Goal: Task Accomplishment & Management: Complete application form

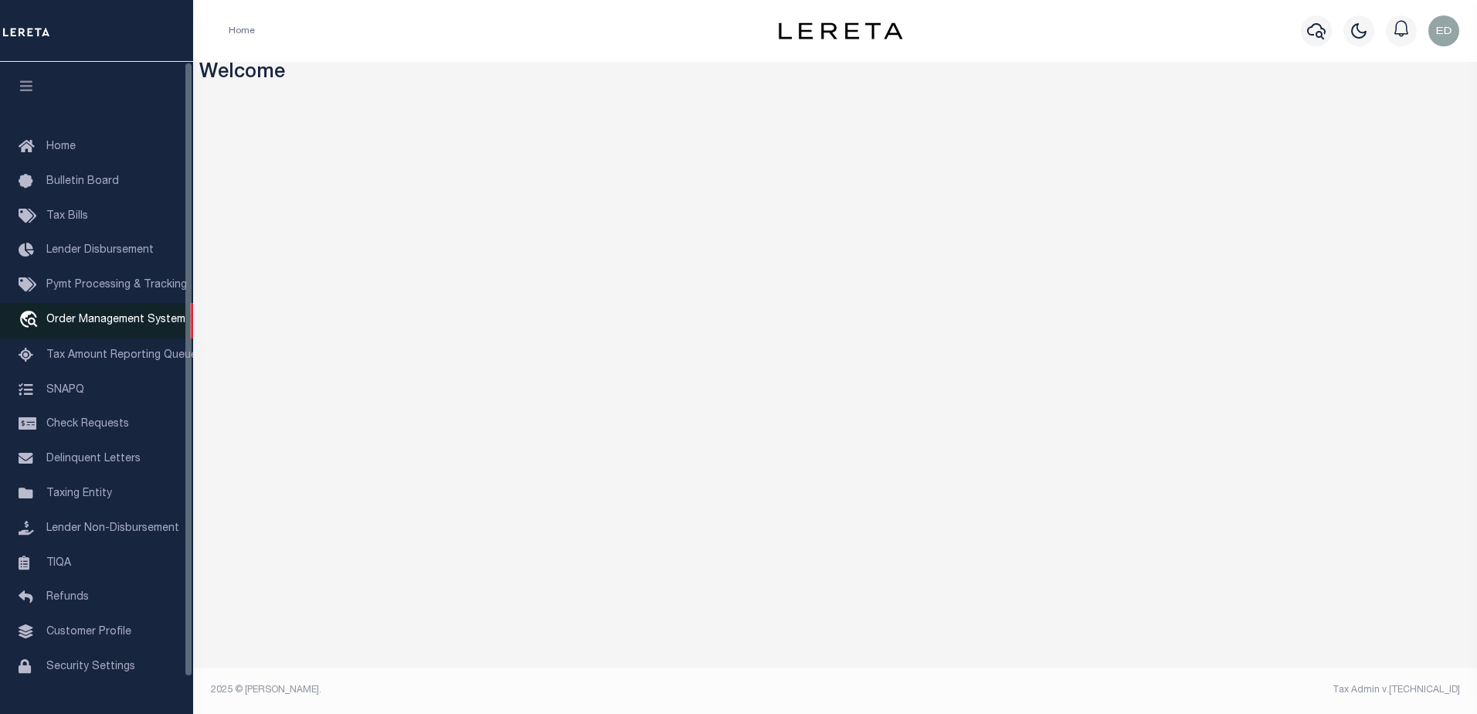
click at [95, 325] on span "Order Management System" at bounding box center [115, 319] width 139 height 11
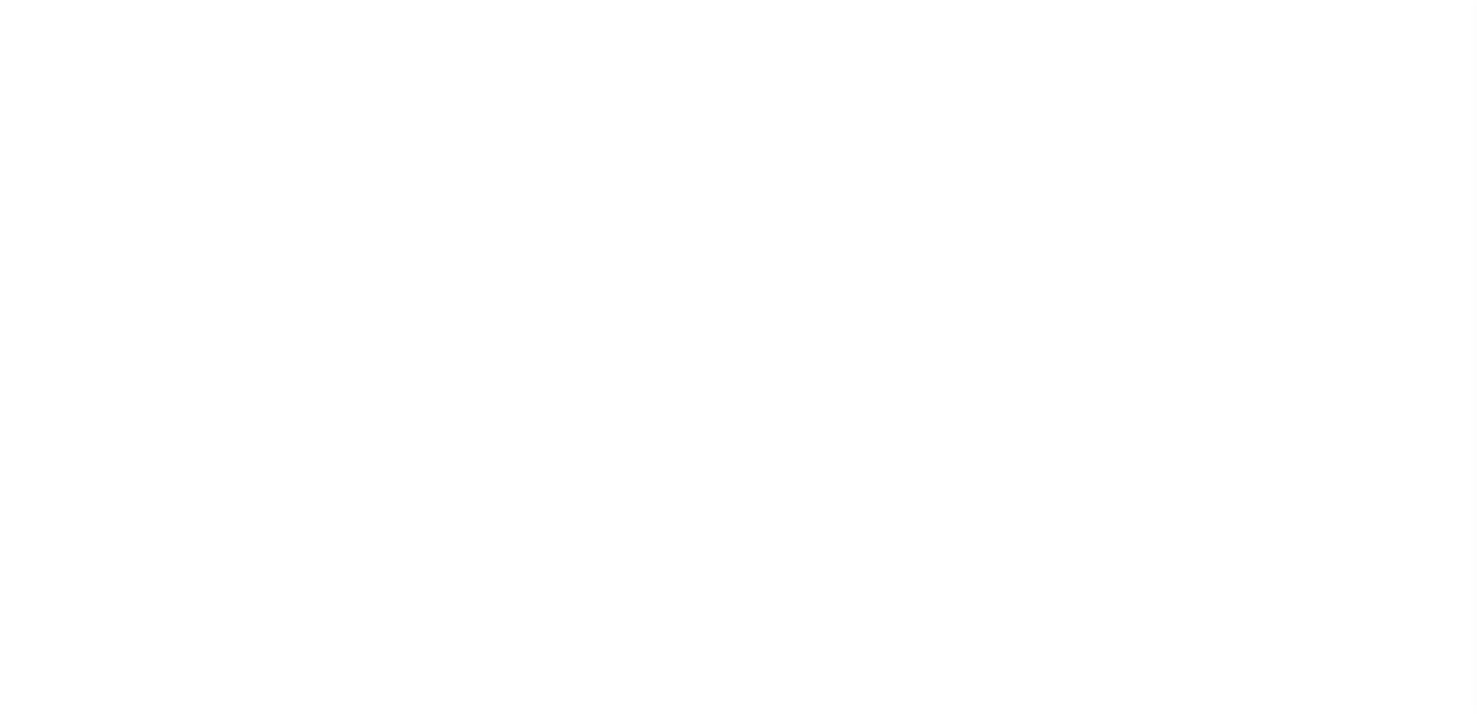
select select "200"
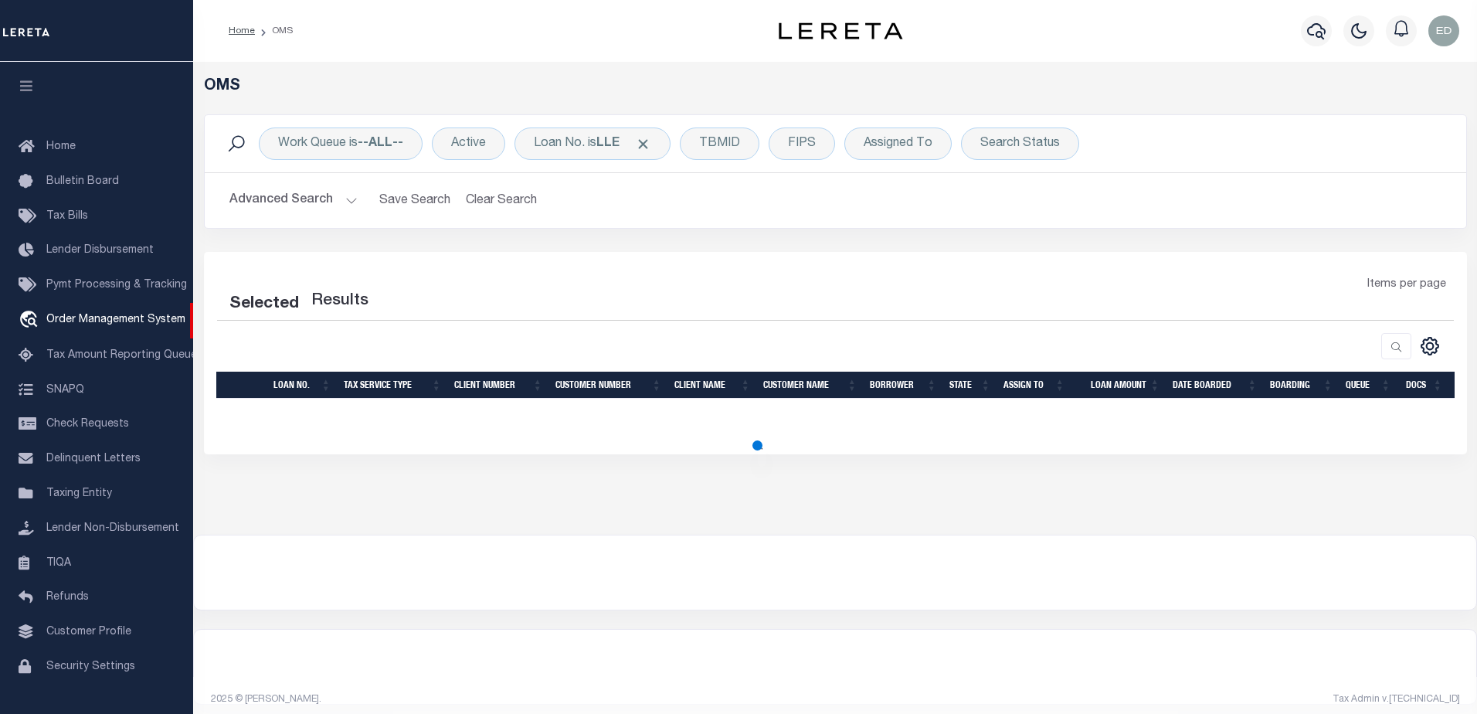
select select "200"
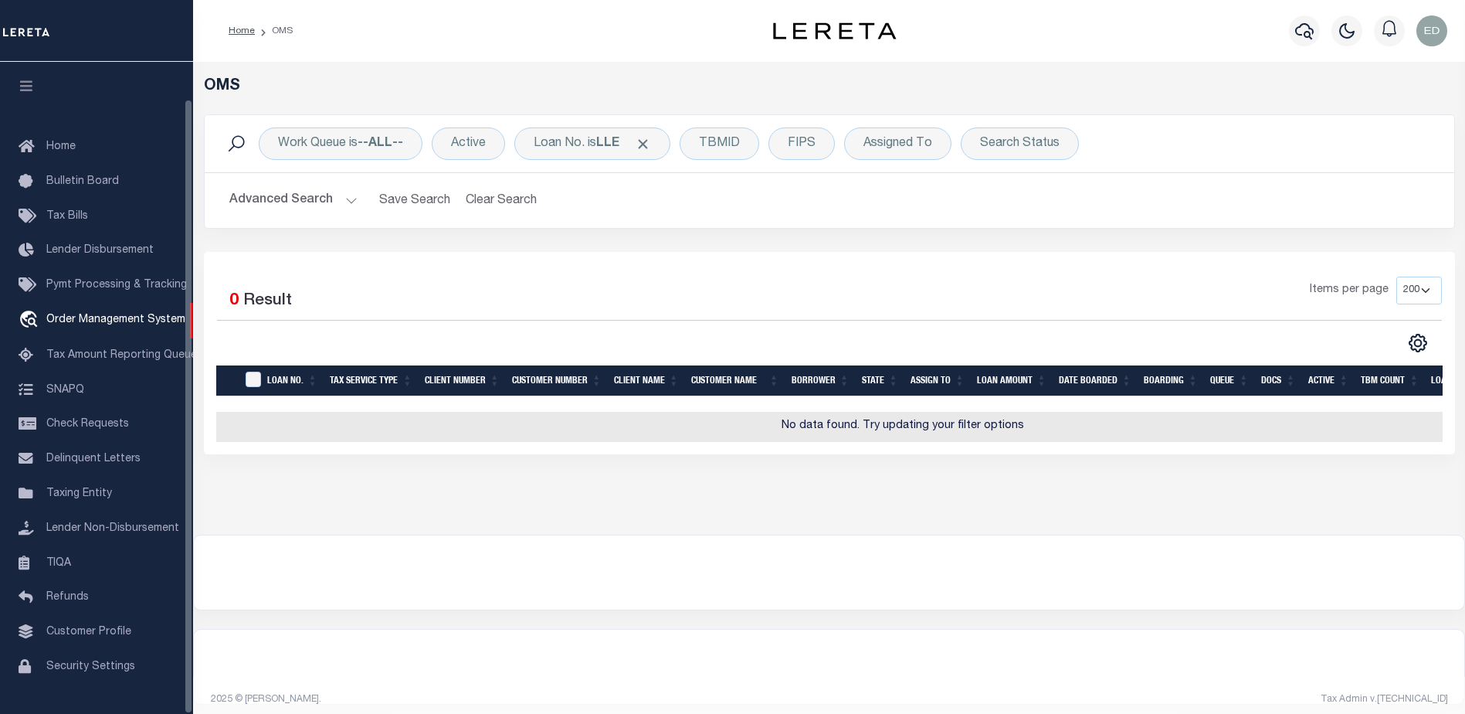
scroll to position [39, 0]
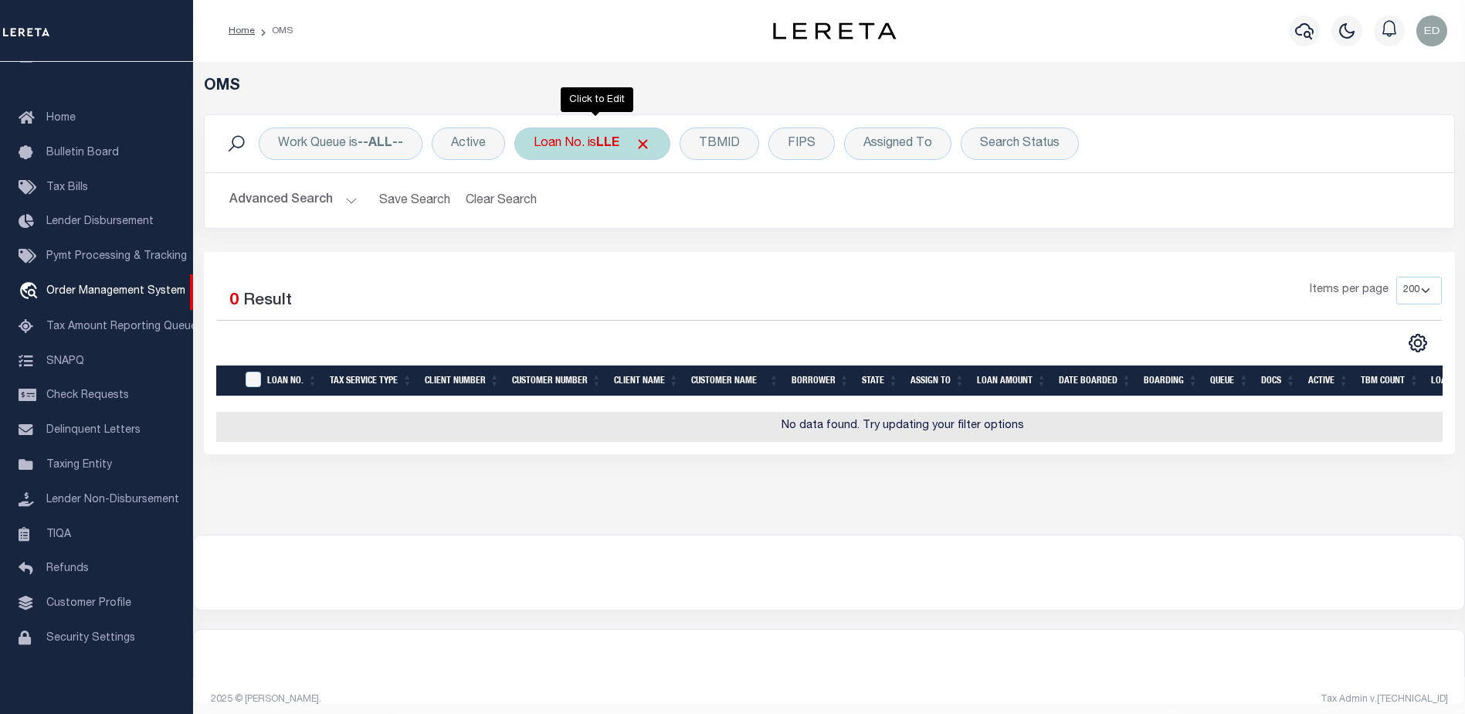
click at [589, 148] on div "Loan No. is LLE" at bounding box center [592, 143] width 156 height 32
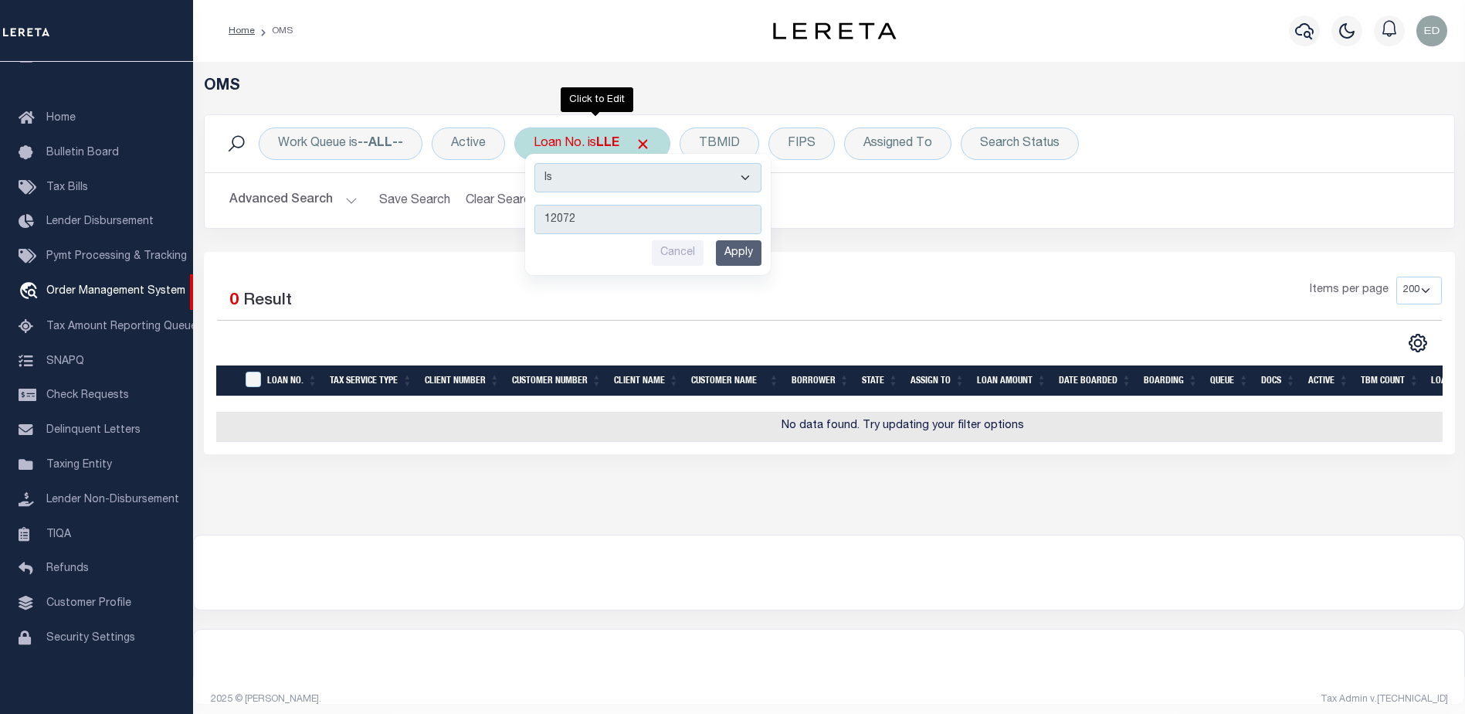
type input "120721"
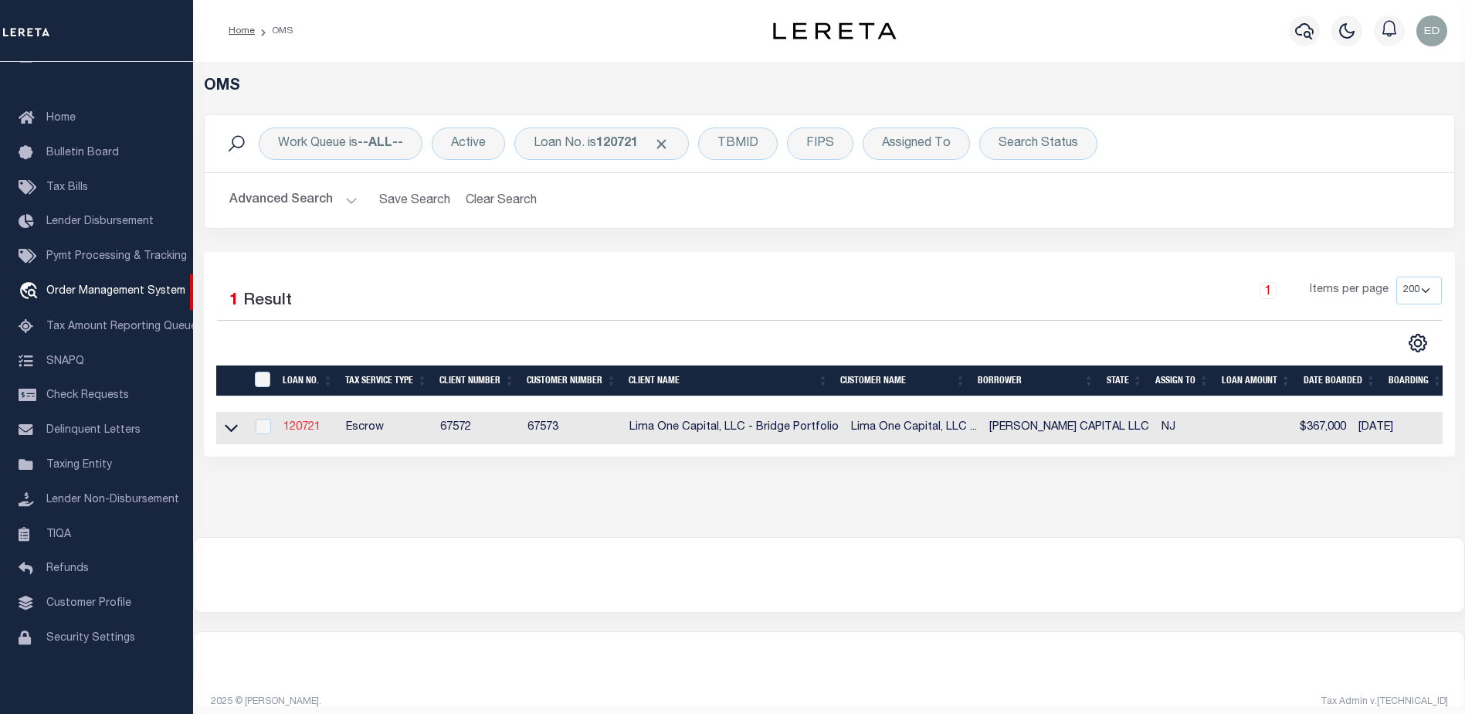
click at [319, 423] on link "120721" at bounding box center [301, 427] width 37 height 11
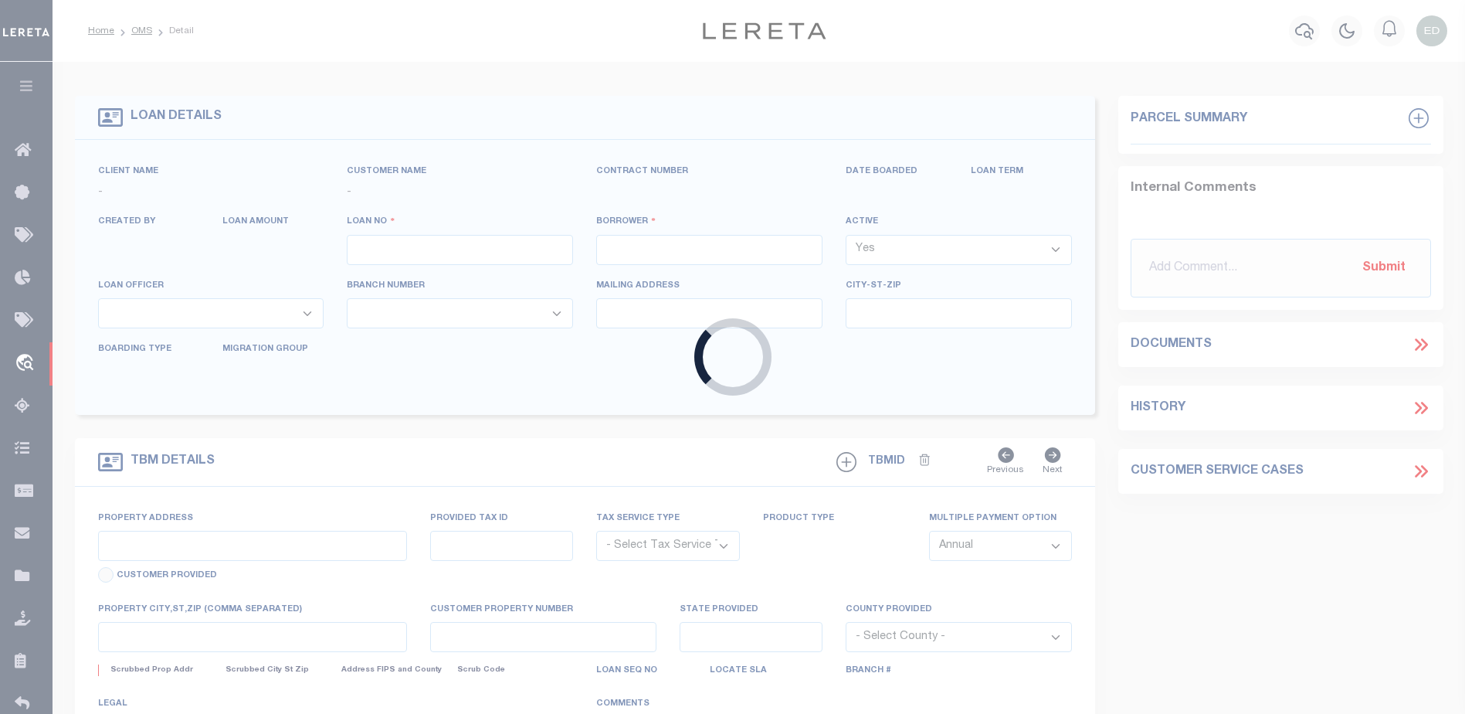
type input "120721"
type input "[PERSON_NAME] CAPITAL LLC"
select select
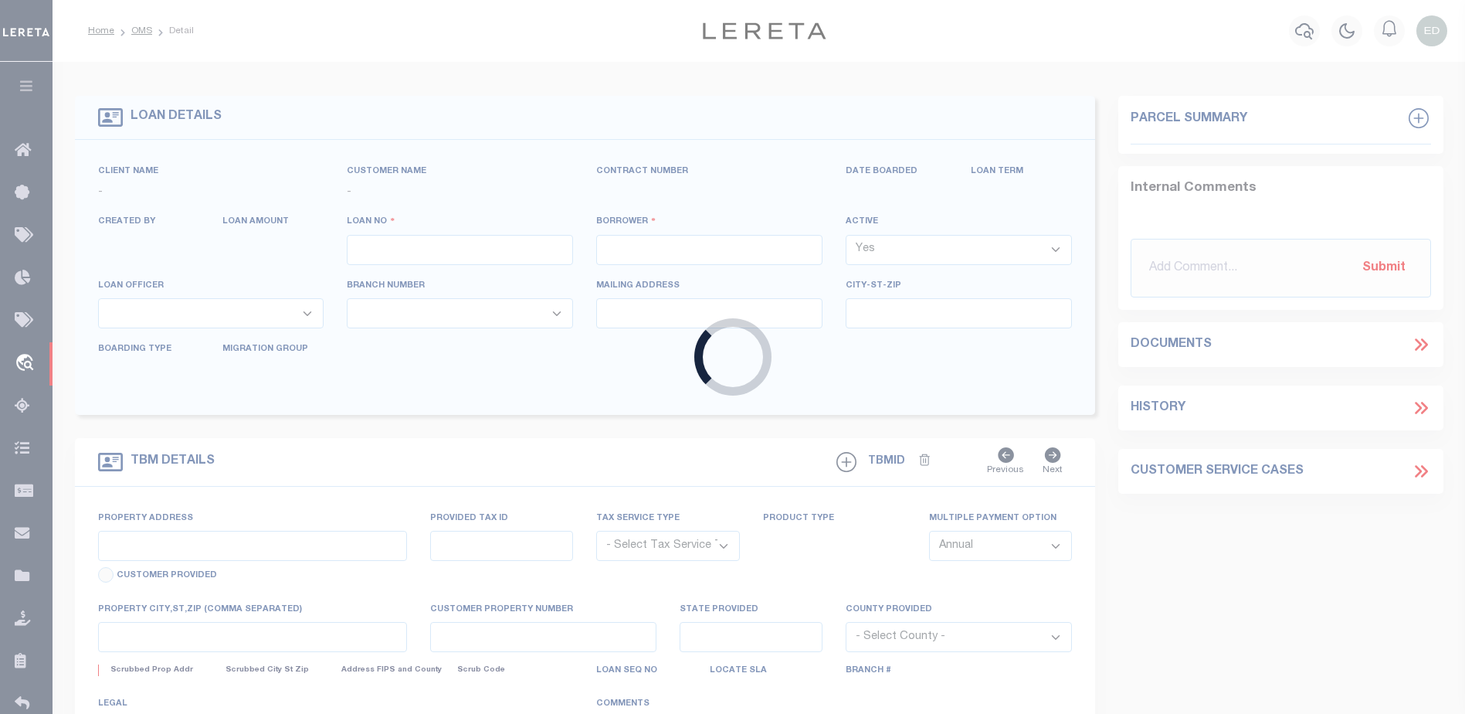
select select
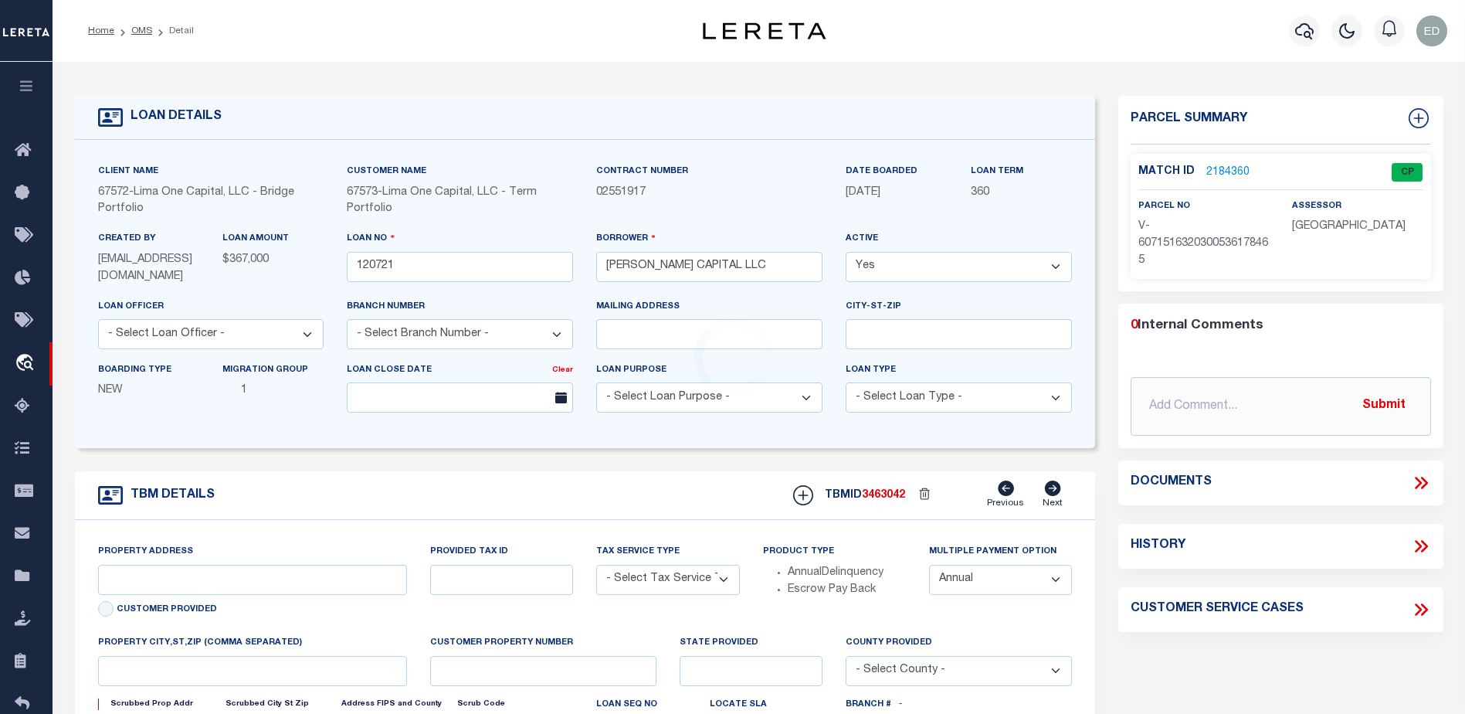
type input "24 RUNNYMEDE CT"
radio input "true"
select select "Escrow"
select select
type input "WHIPPANY NJ 07981"
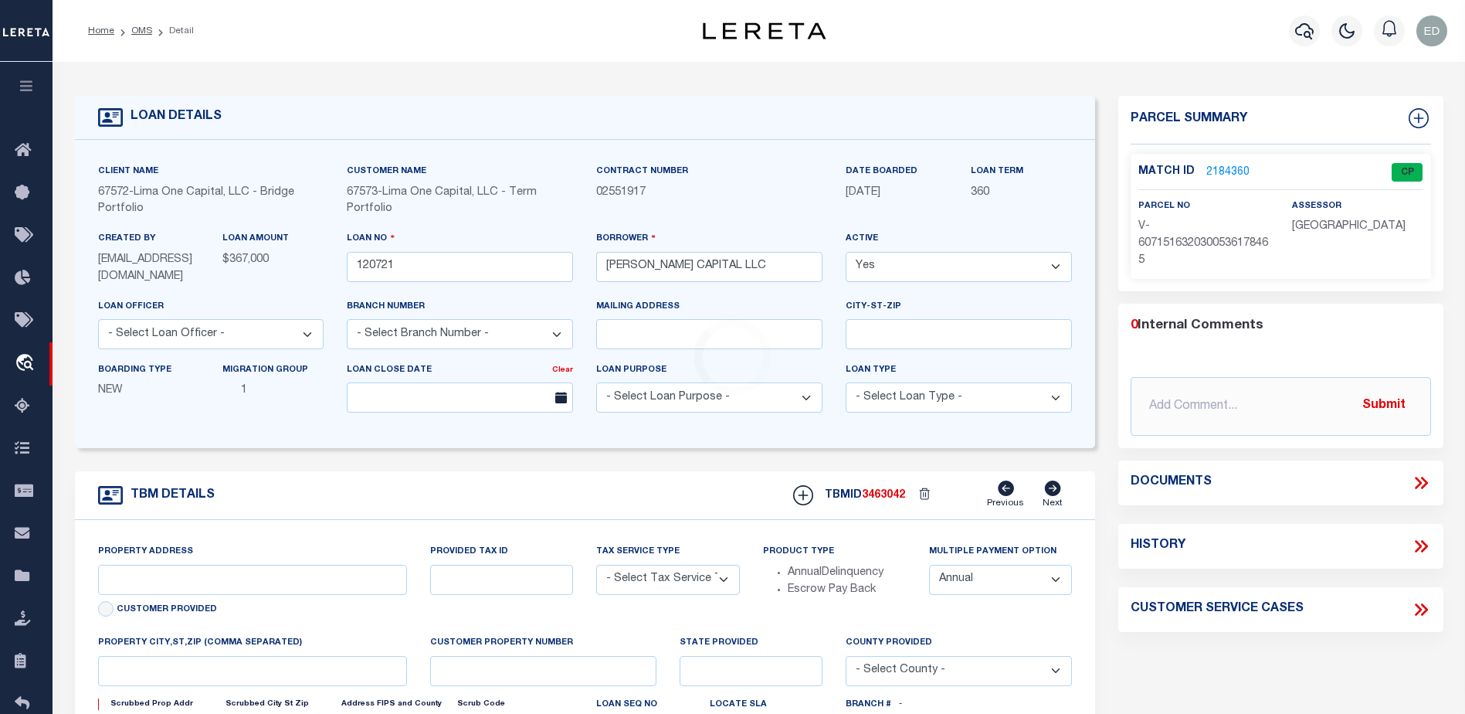
type input "120721-1"
type input "NJ"
type textarea "COLLECTOR: ENTITY: PARCEL: 1"
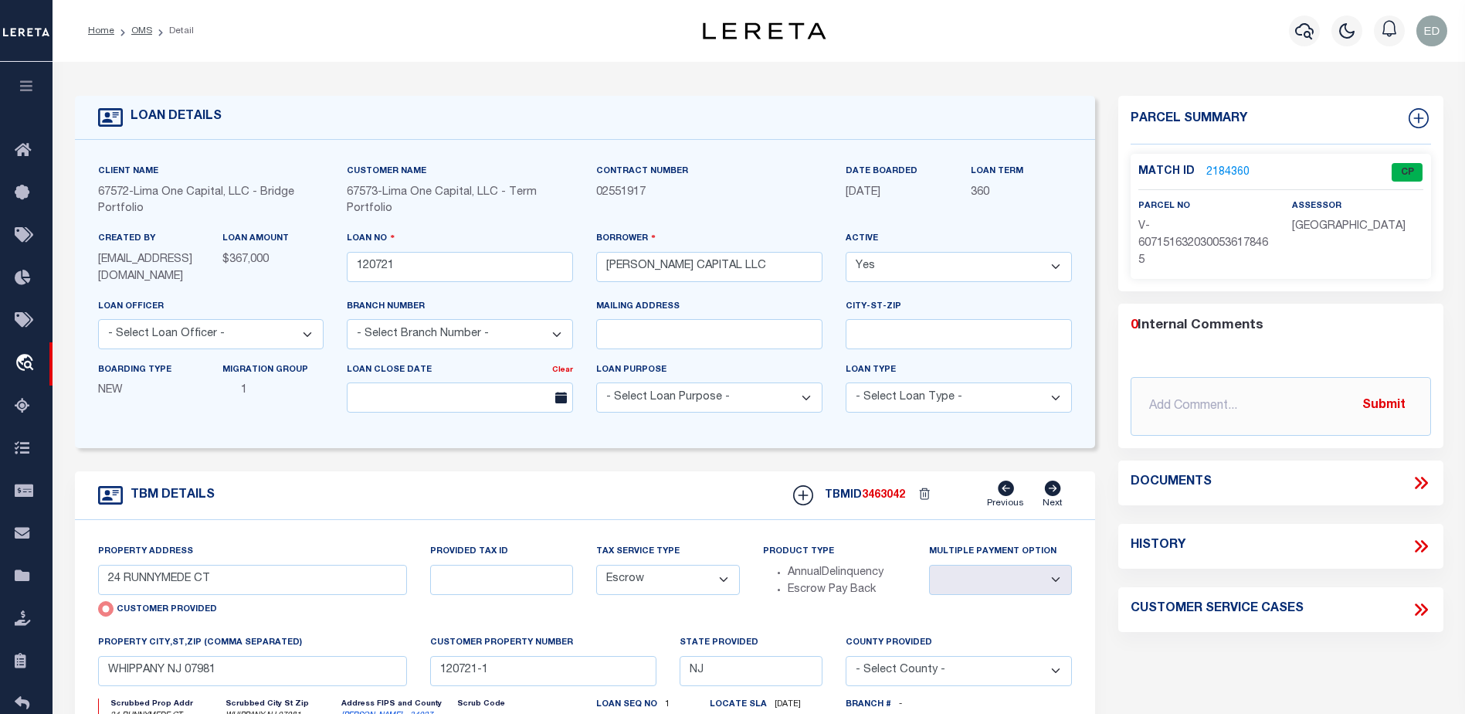
click at [1220, 166] on link "2184360" at bounding box center [1228, 173] width 43 height 16
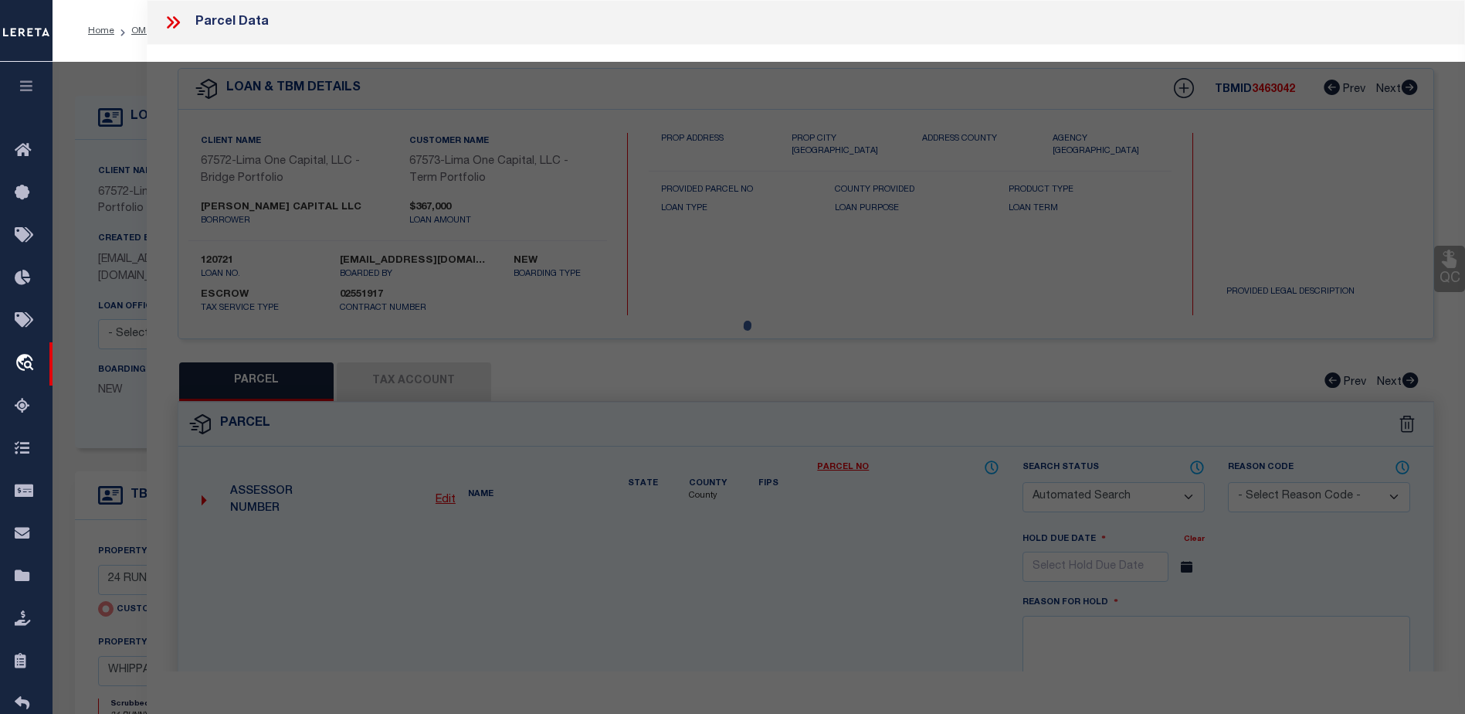
checkbox input "false"
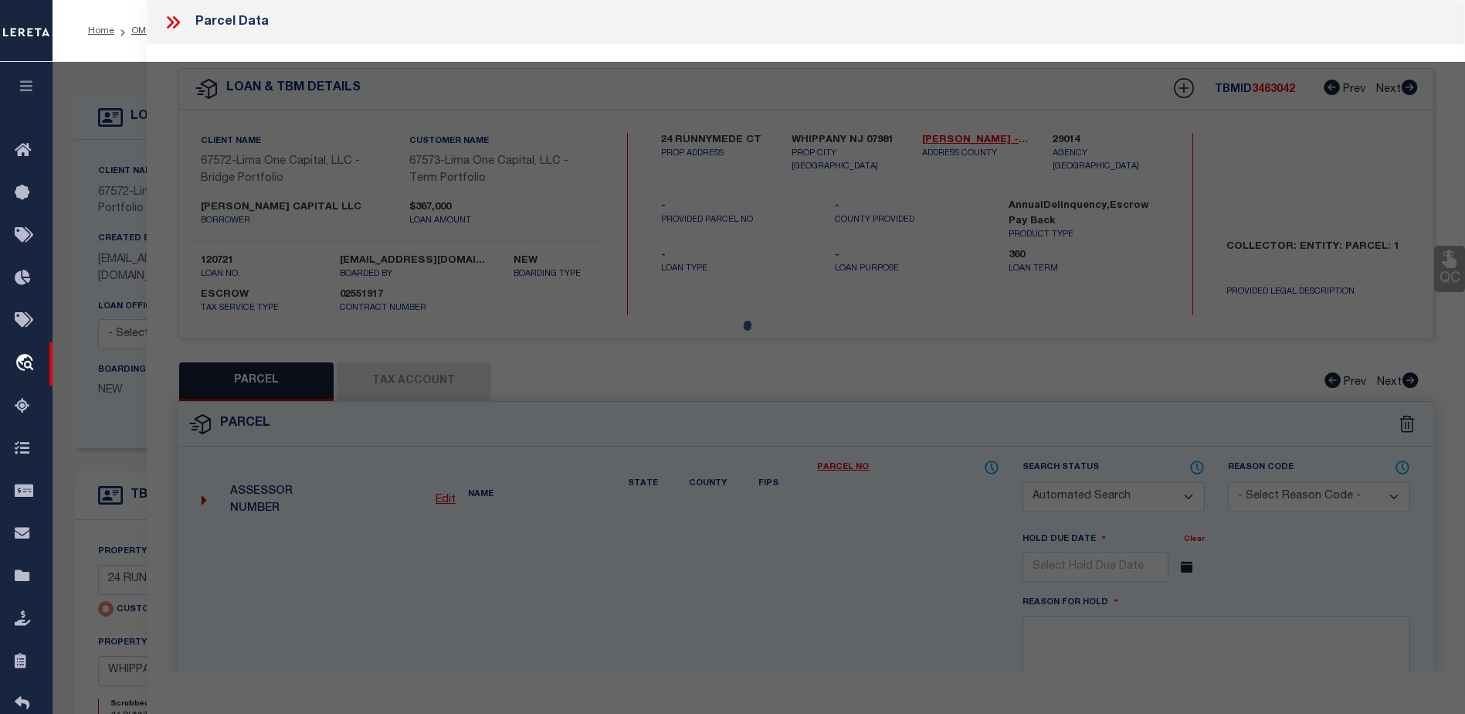
select select "CP"
type input "24 RUNNYMEDE CT"
type input "WHIPPANY NJ 07981"
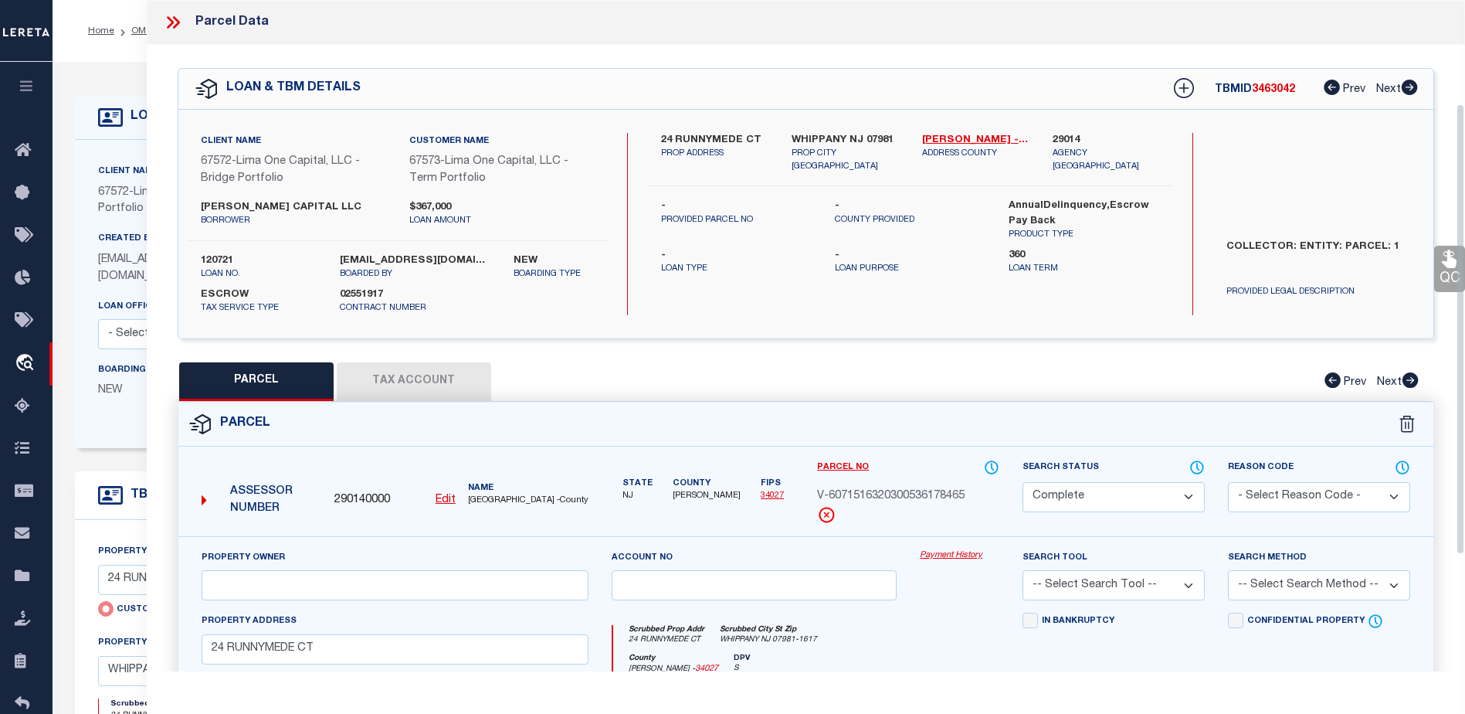
scroll to position [309, 0]
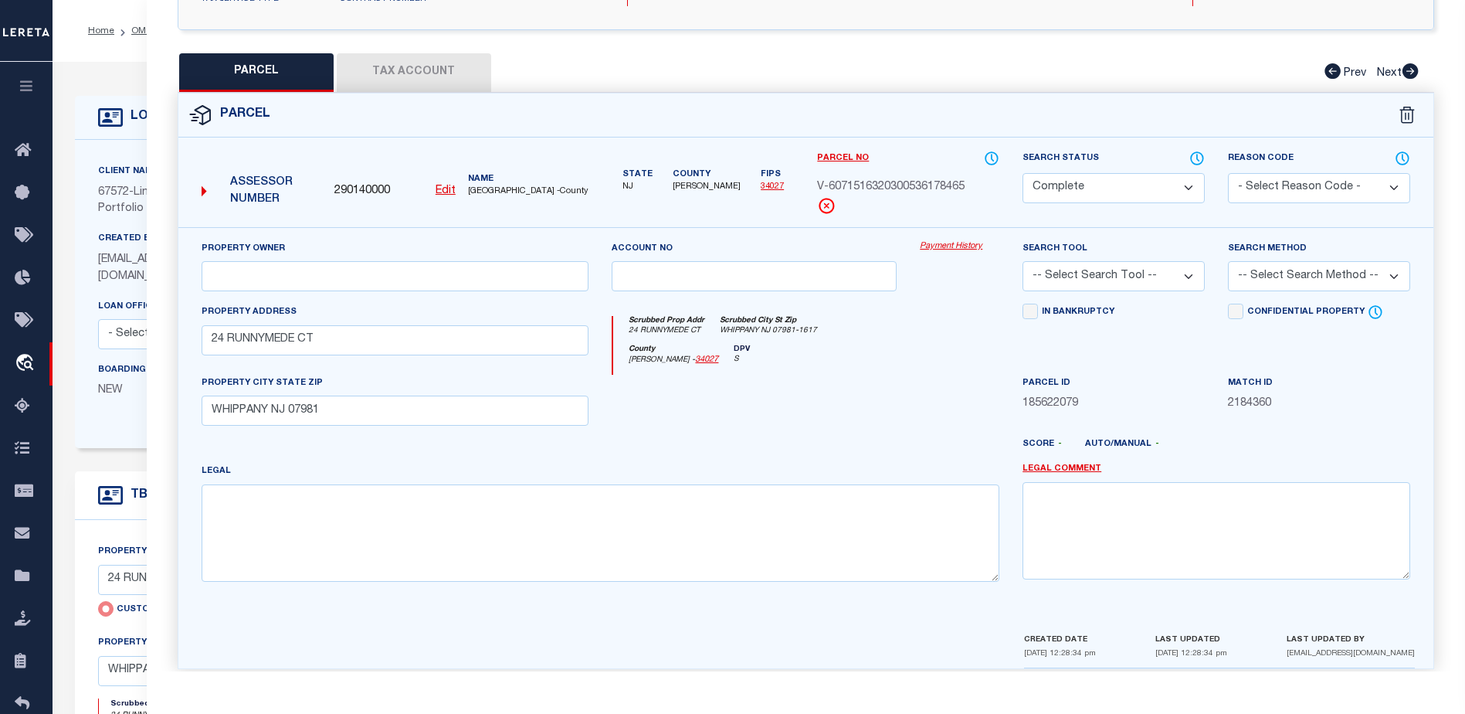
click at [734, 360] on icon "S" at bounding box center [742, 360] width 16 height 12
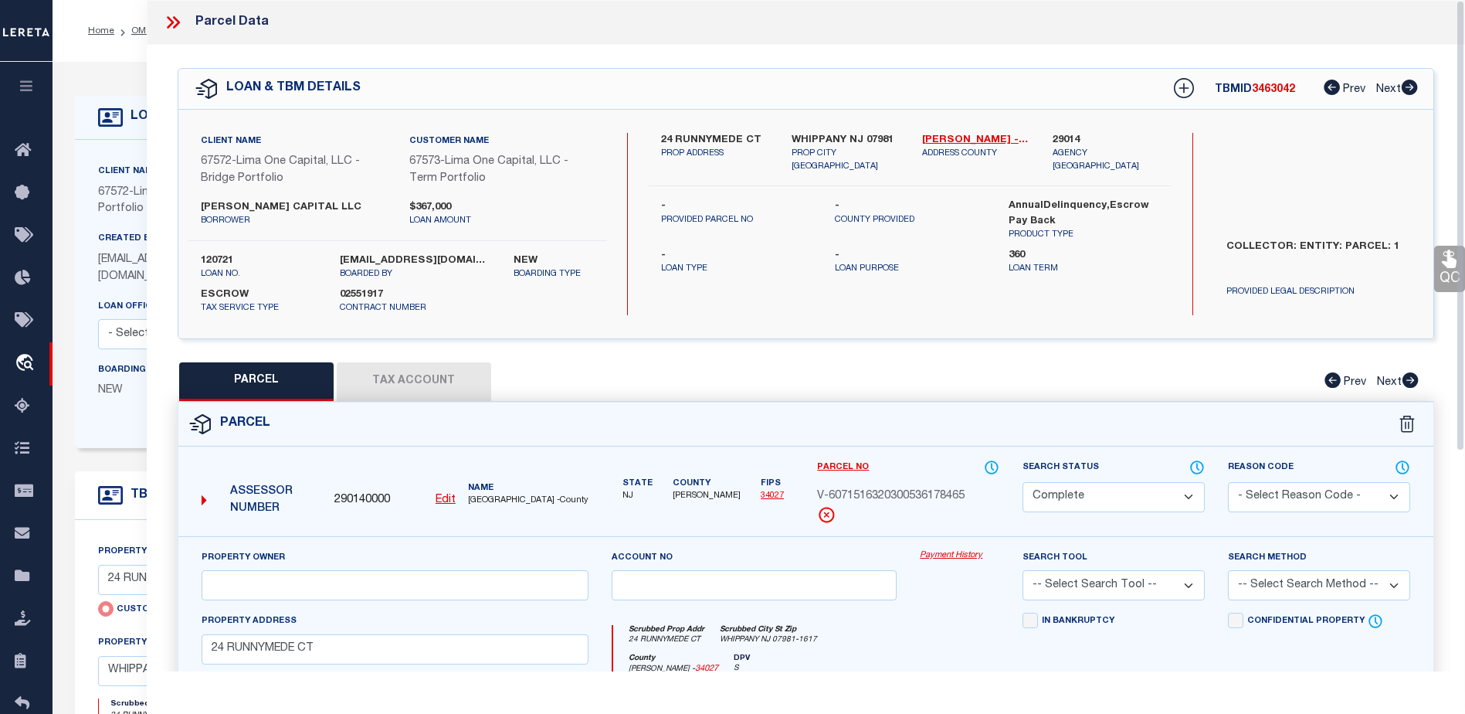
click at [170, 24] on icon at bounding box center [170, 22] width 7 height 12
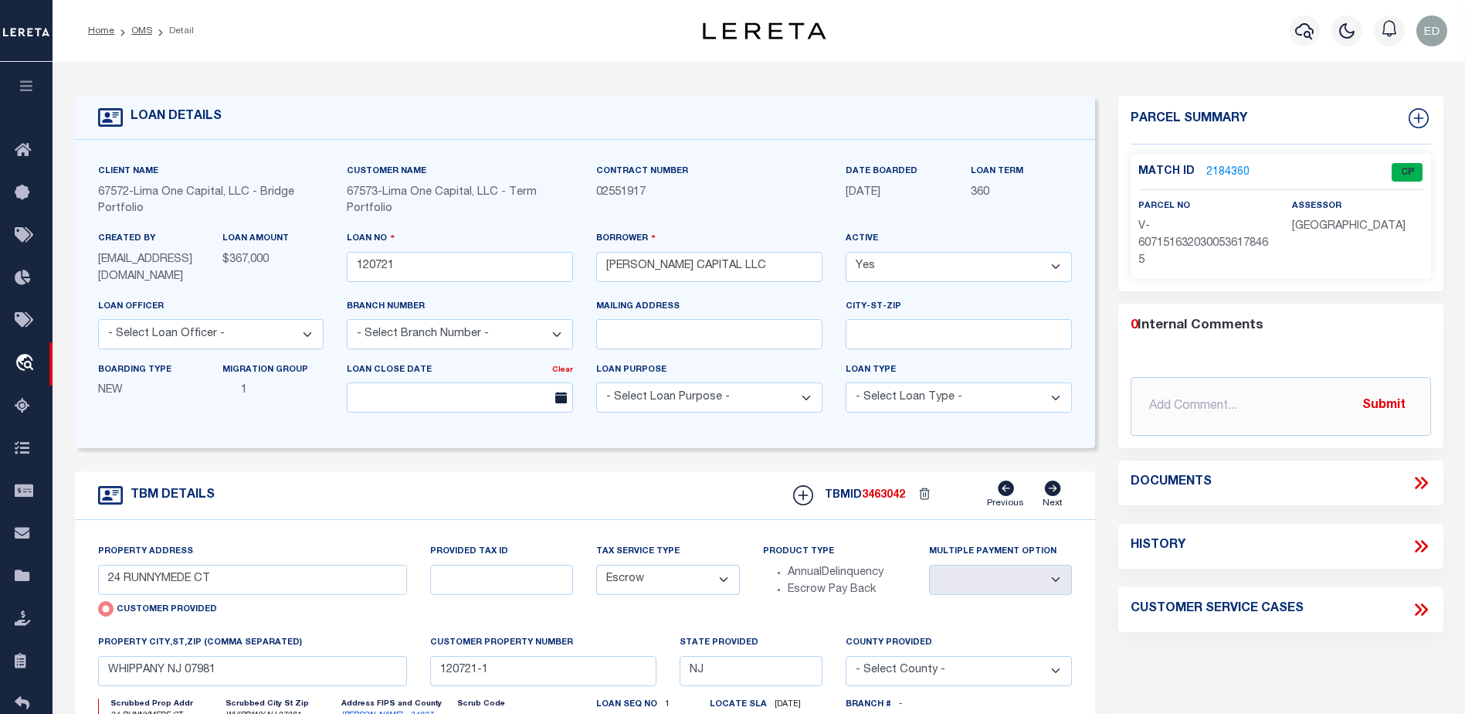
click at [1222, 159] on div "Match ID 2184360 CP parcel no assessor" at bounding box center [1281, 216] width 300 height 125
click at [1223, 165] on link "2184360" at bounding box center [1228, 173] width 43 height 16
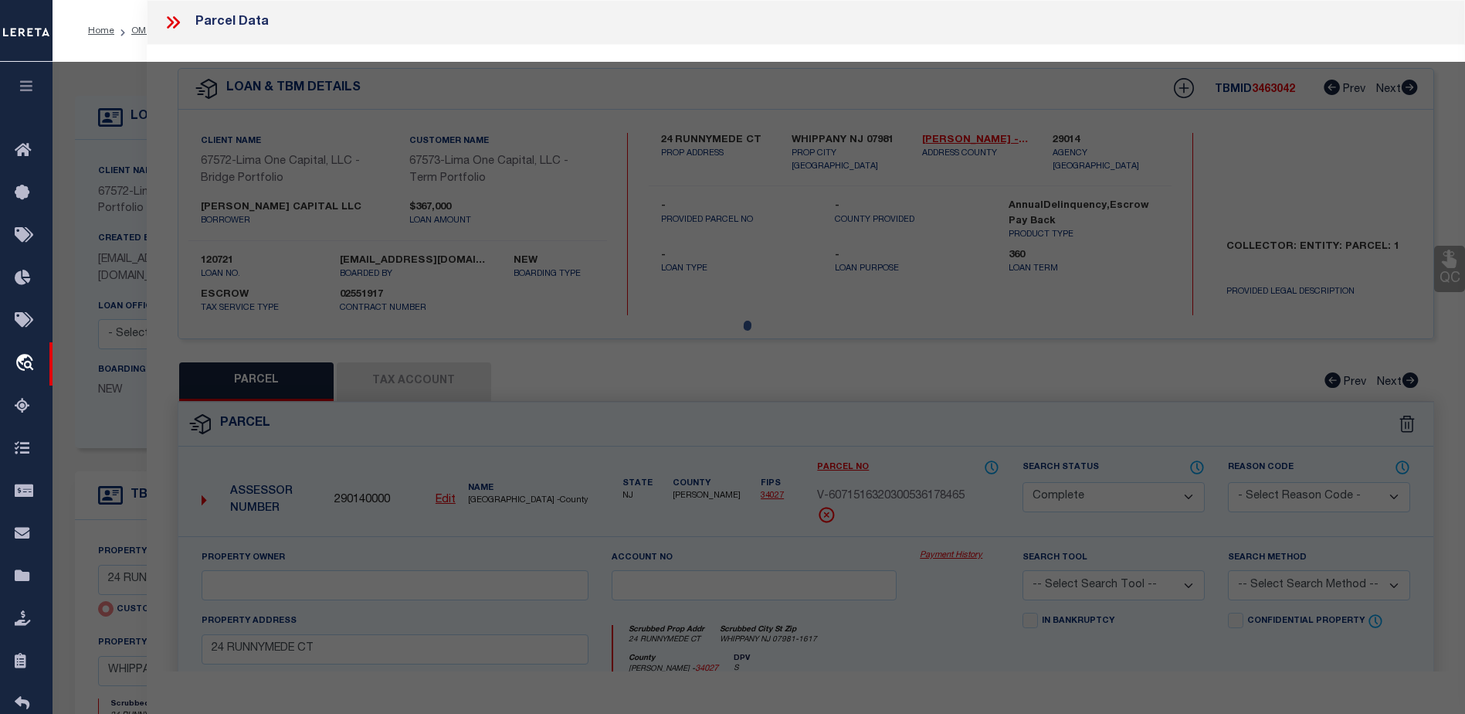
select select "AS"
checkbox input "false"
select select "CP"
type input "24 RUNNYMEDE CT"
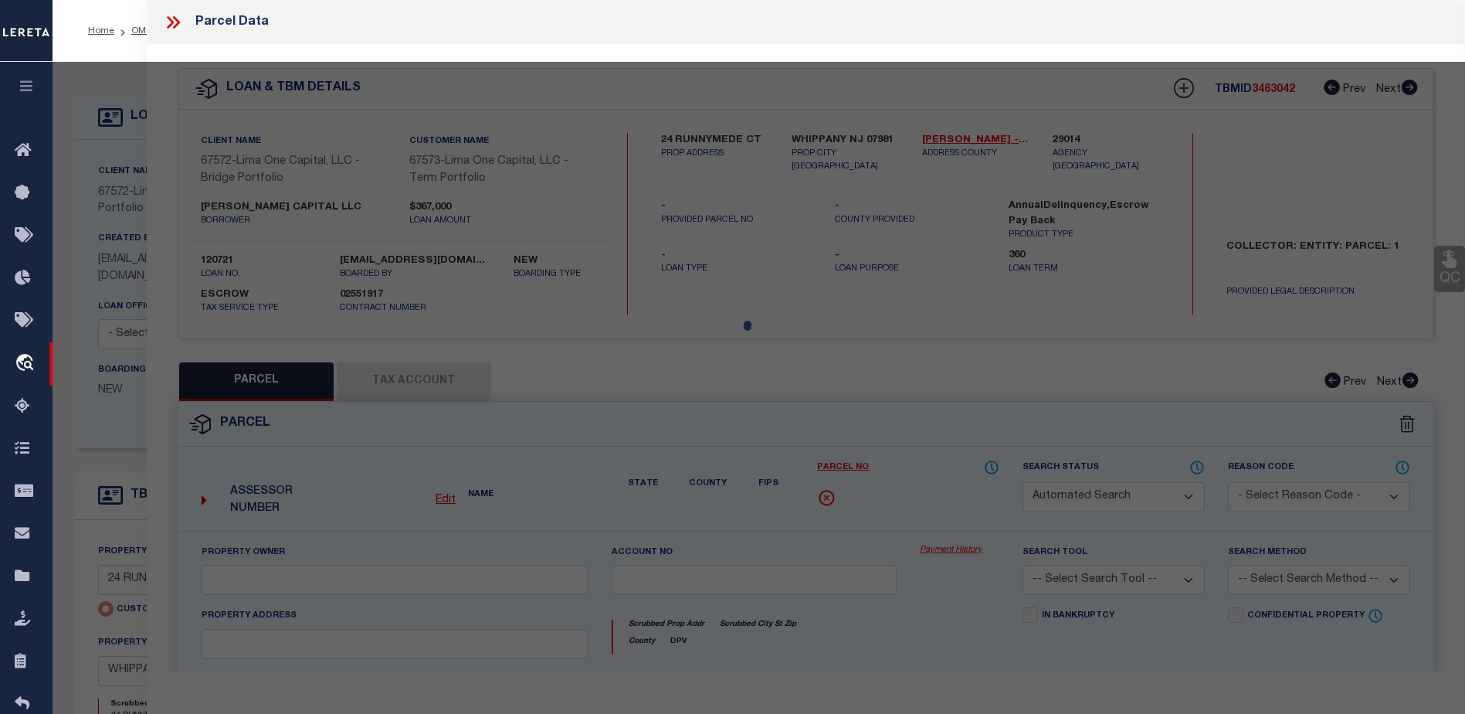
type input "WHIPPANY NJ 07981"
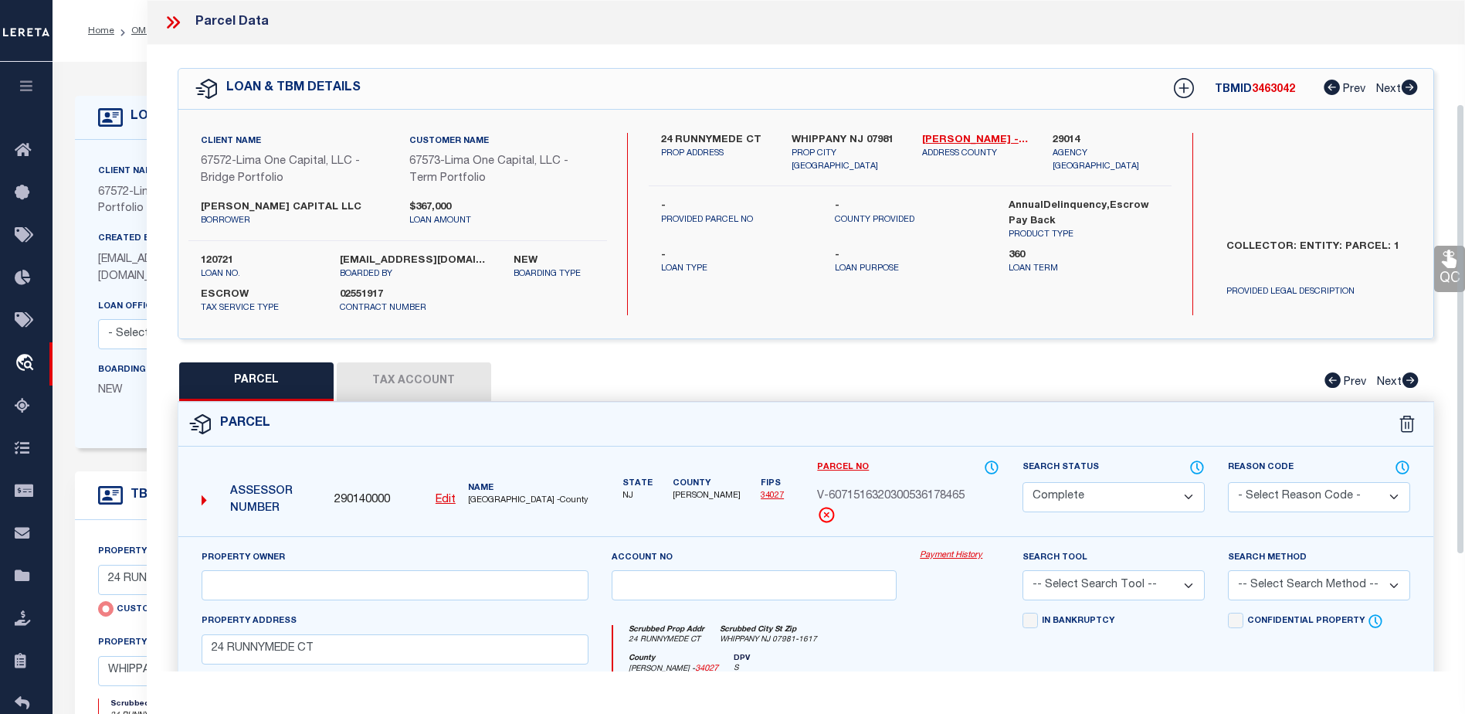
scroll to position [154, 0]
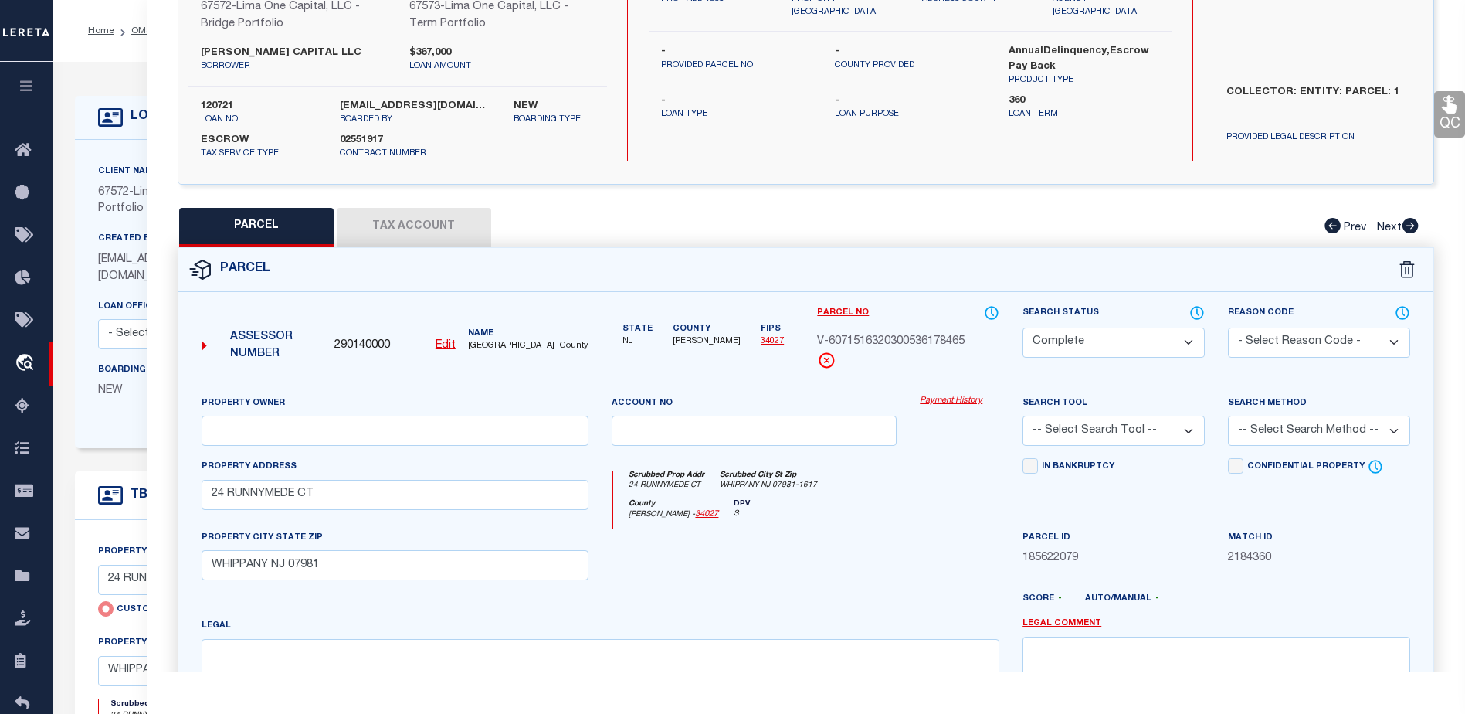
click at [734, 514] on icon "S" at bounding box center [742, 514] width 16 height 12
drag, startPoint x: 700, startPoint y: 514, endPoint x: 718, endPoint y: 521, distance: 20.1
click at [718, 521] on div "County [PERSON_NAME] - 34027 DPV S" at bounding box center [806, 514] width 386 height 30
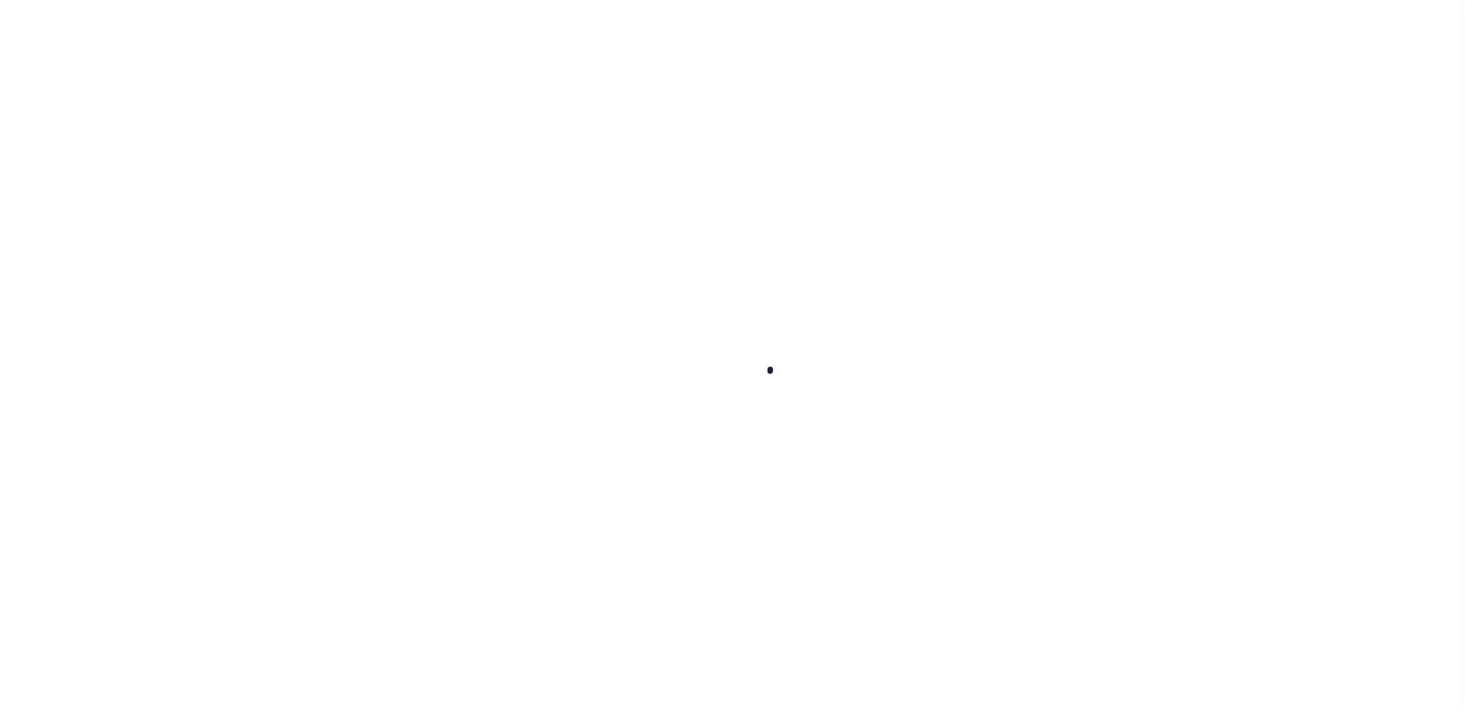
type input "120721"
type input "[PERSON_NAME] CAPITAL LLC"
select select
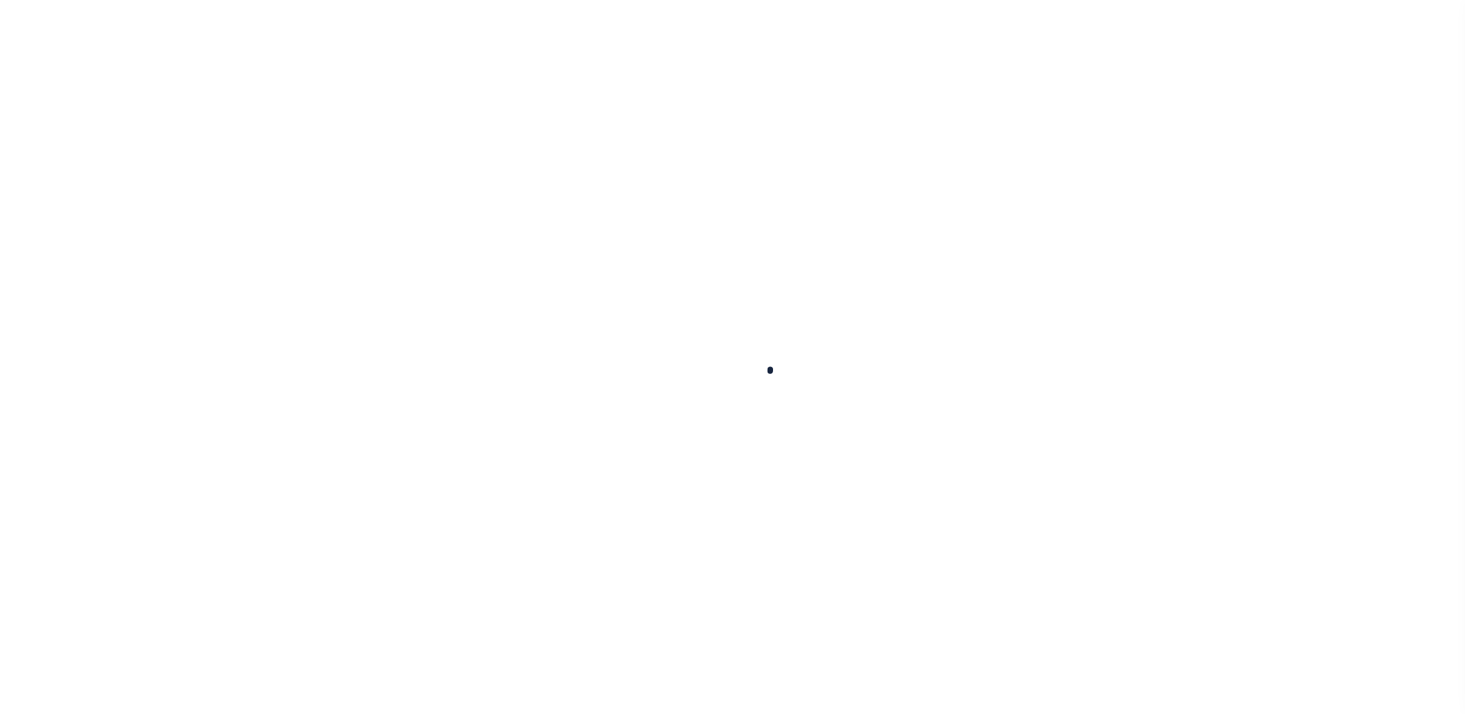
select select
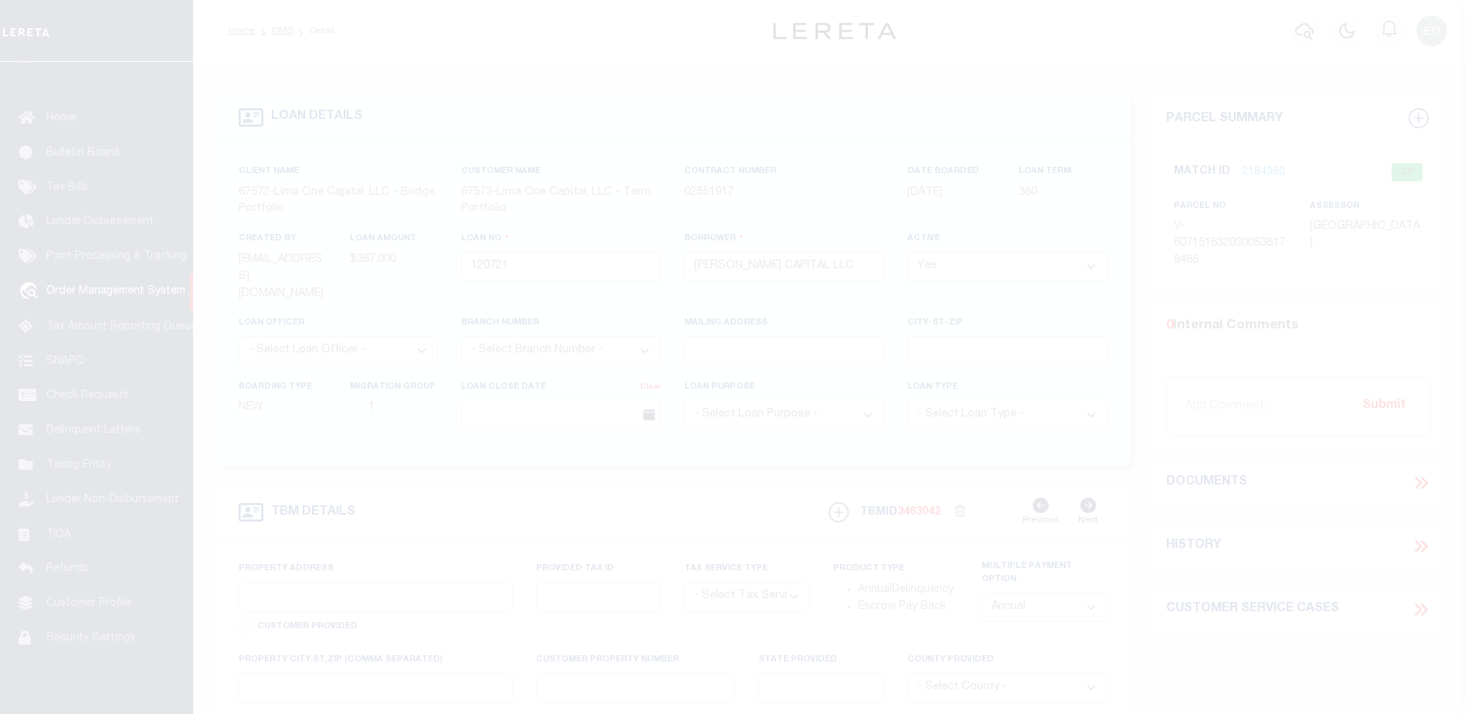
type input "24 RUNNYMEDE CT"
radio input "true"
select select "Escrow"
select select
type input "WHIPPANY NJ 07981"
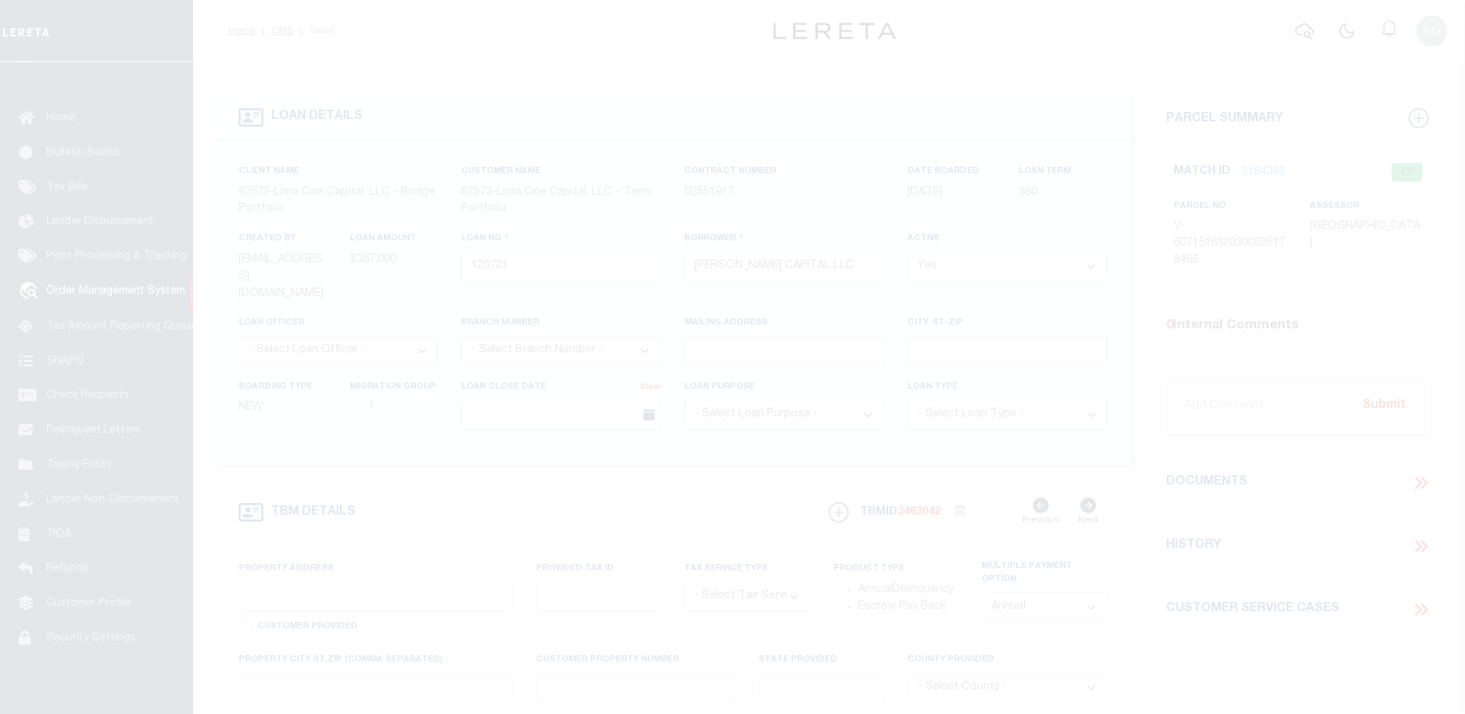
type input "120721-1"
type input "NJ"
type textarea "COLLECTOR: ENTITY: PARCEL: 1"
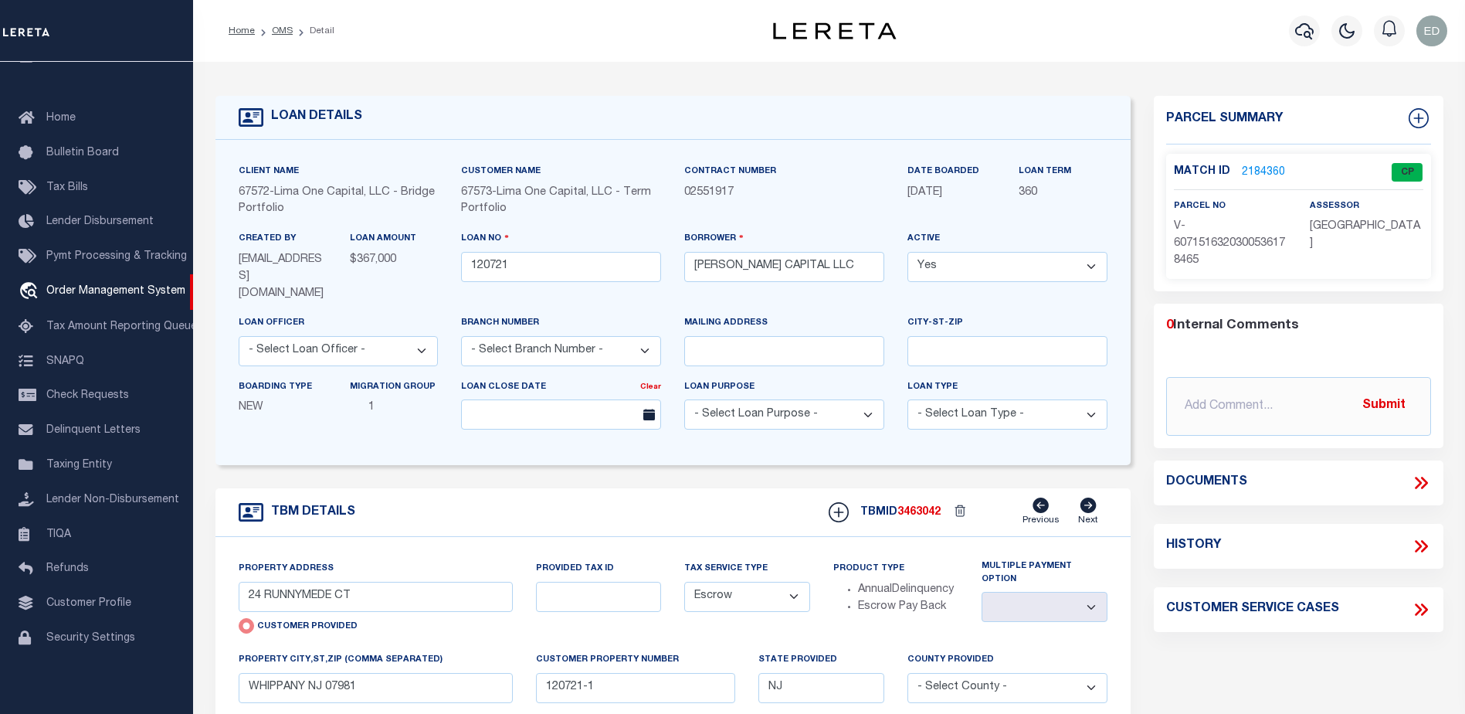
click at [1258, 171] on link "2184360" at bounding box center [1263, 173] width 43 height 16
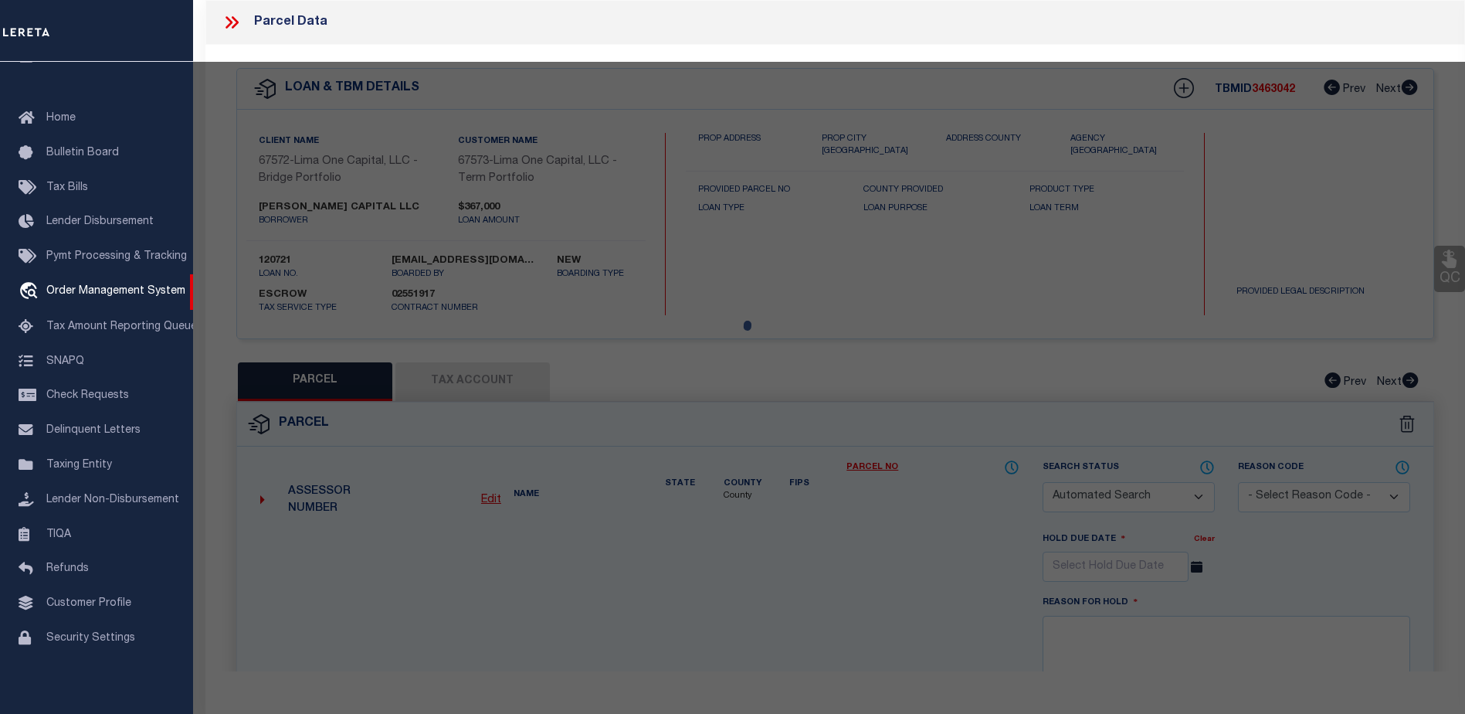
checkbox input "false"
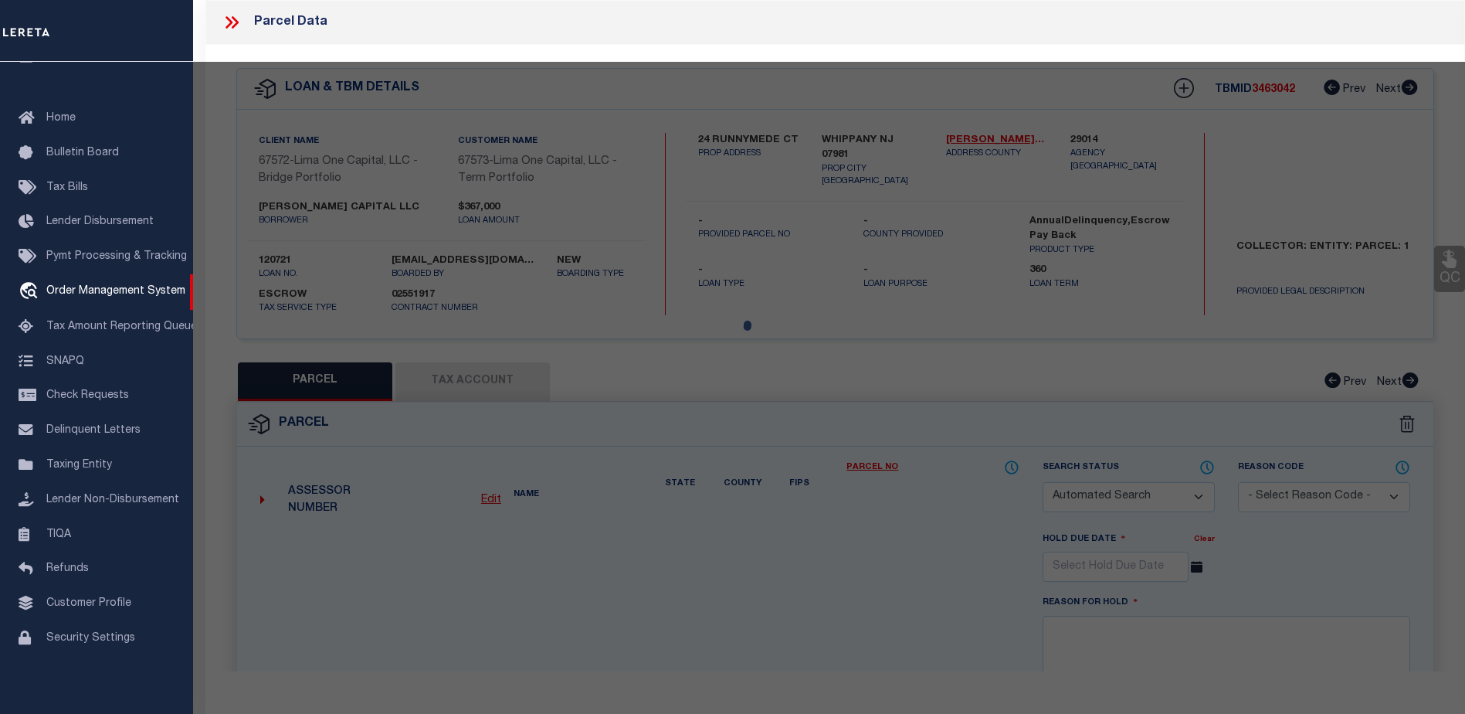
select select "CP"
type input "24 RUNNYMEDE CT"
type input "WHIPPANY NJ 07981"
